Goal: Navigation & Orientation: Find specific page/section

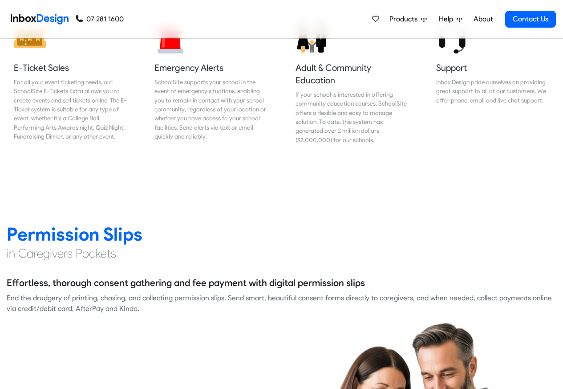
scroll to position [1068, 0]
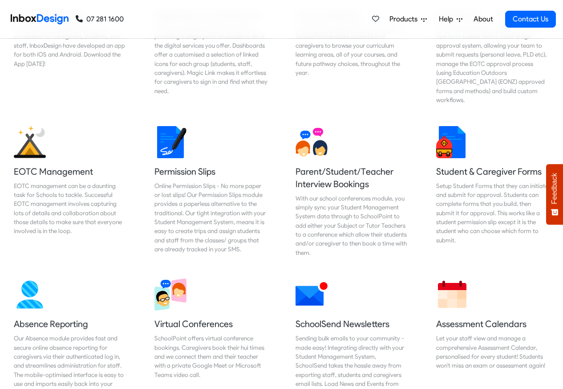
scroll to position [534, 0]
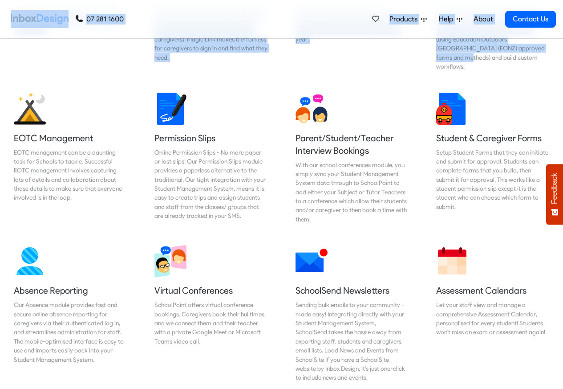
drag, startPoint x: 556, startPoint y: 41, endPoint x: 557, endPoint y: 7, distance: 33.8
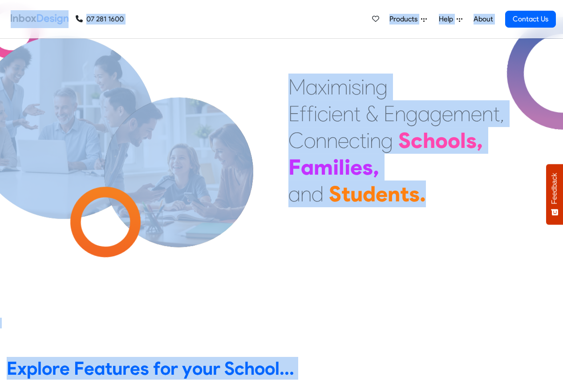
scroll to position [160, 0]
